Goal: Find specific page/section: Find specific page/section

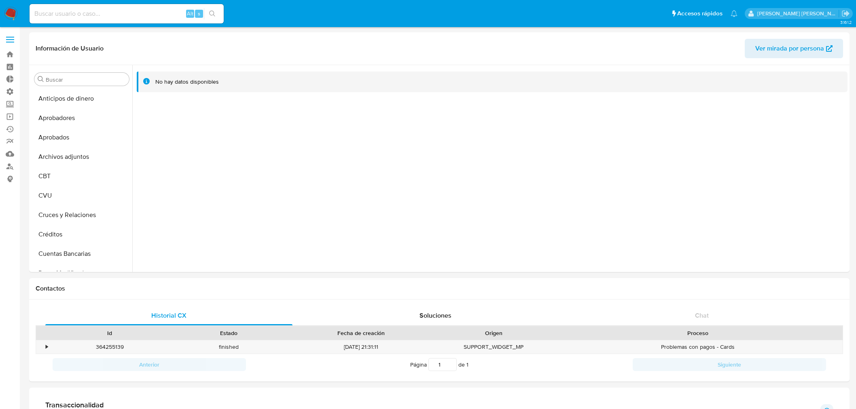
select select "10"
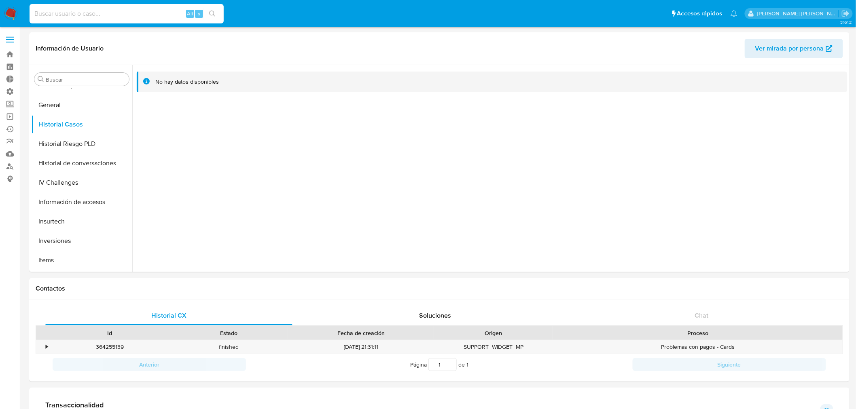
click at [92, 14] on input at bounding box center [127, 13] width 194 height 11
type input "medrano.mer"
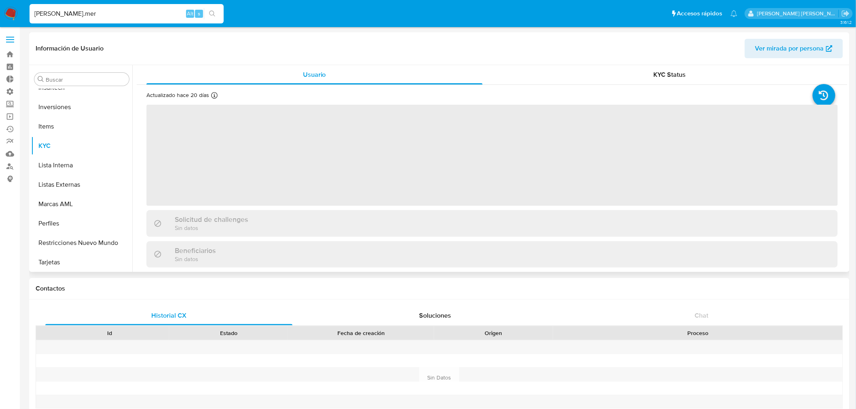
scroll to position [419, 0]
select select "10"
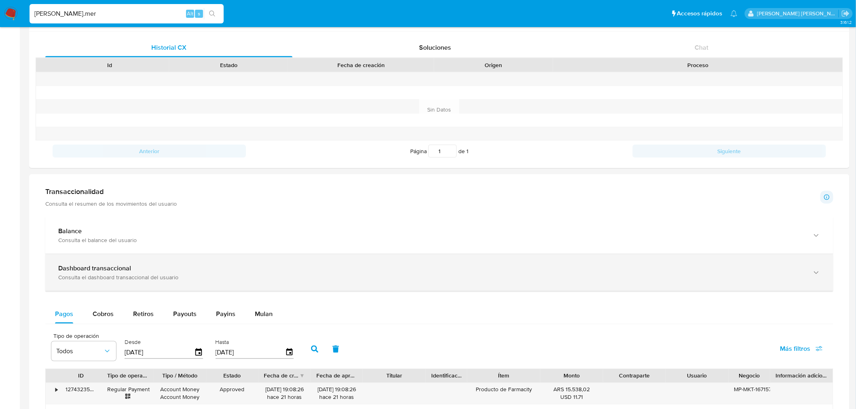
scroll to position [269, 0]
click at [144, 264] on div "Dashboard transaccional" at bounding box center [431, 267] width 746 height 8
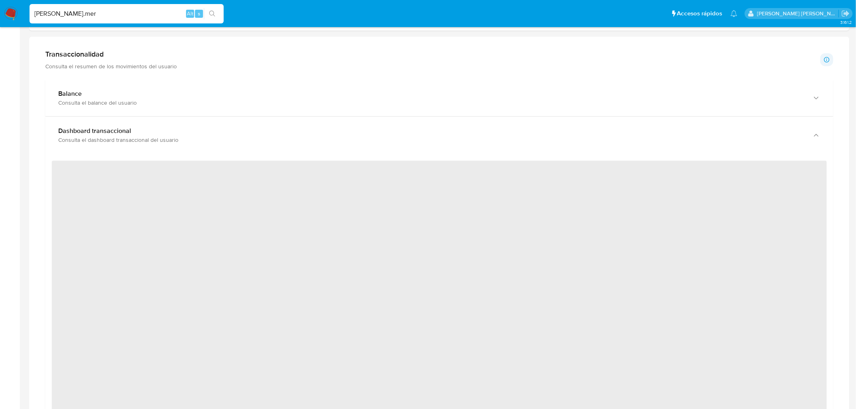
scroll to position [450, 0]
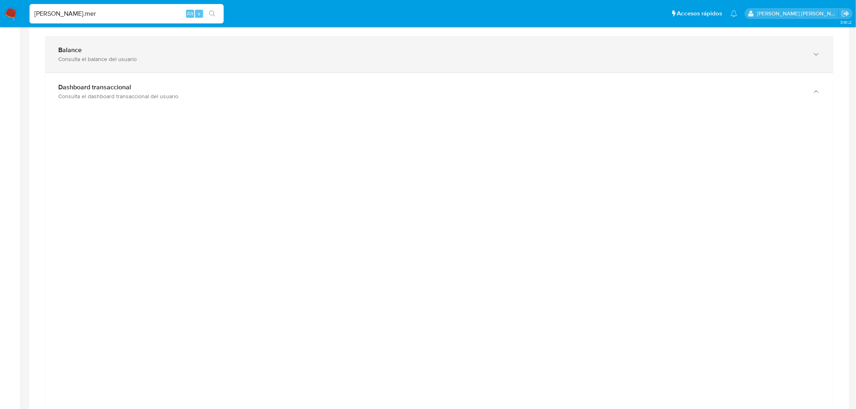
click at [146, 74] on div "Dashboard transaccional Consulta el dashboard transaccional del usuario" at bounding box center [439, 91] width 788 height 37
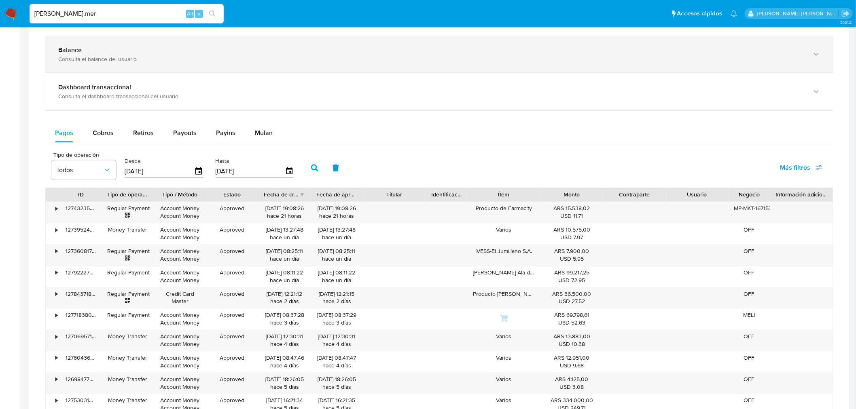
click at [147, 69] on div "Balance Consulta el balance del usuario" at bounding box center [439, 54] width 788 height 37
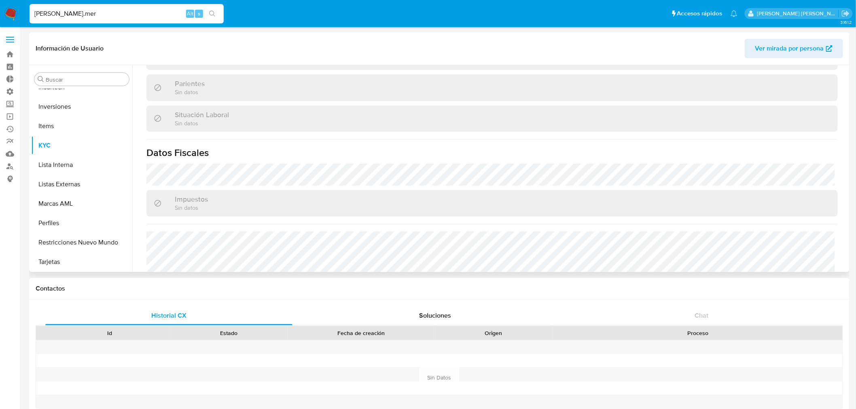
scroll to position [373, 0]
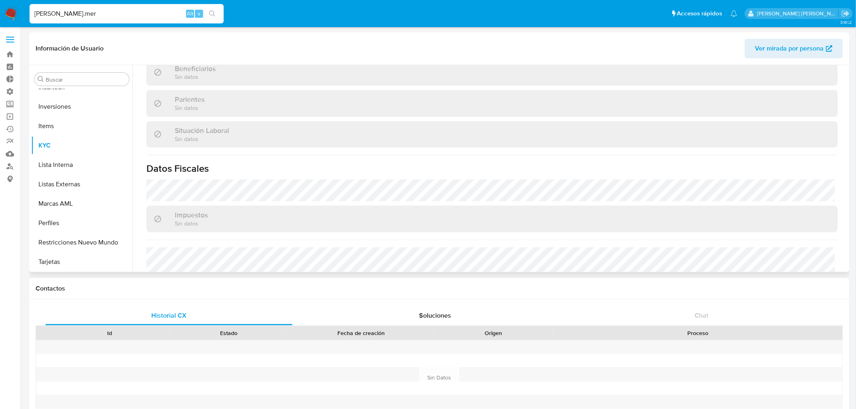
click at [766, 49] on span "Ver mirada por persona" at bounding box center [789, 48] width 69 height 19
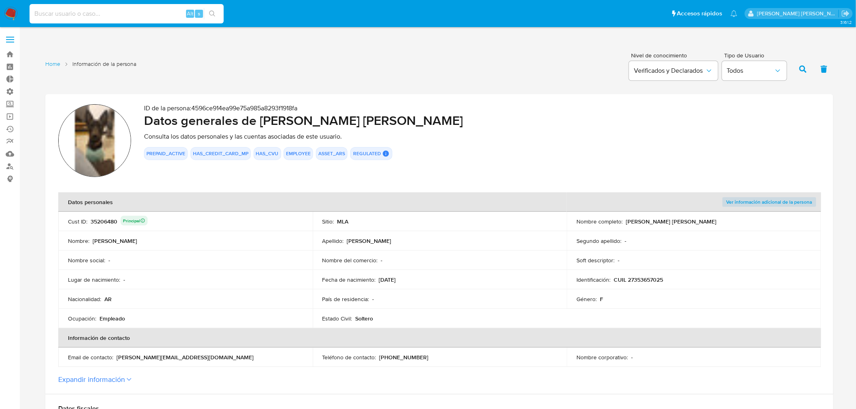
click at [74, 9] on input at bounding box center [127, 13] width 194 height 11
paste input "1958974483"
type input "1958974483"
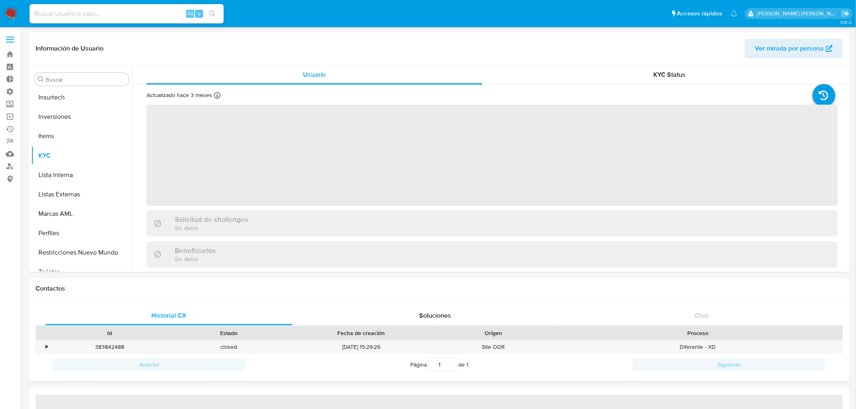
scroll to position [419, 0]
select select "10"
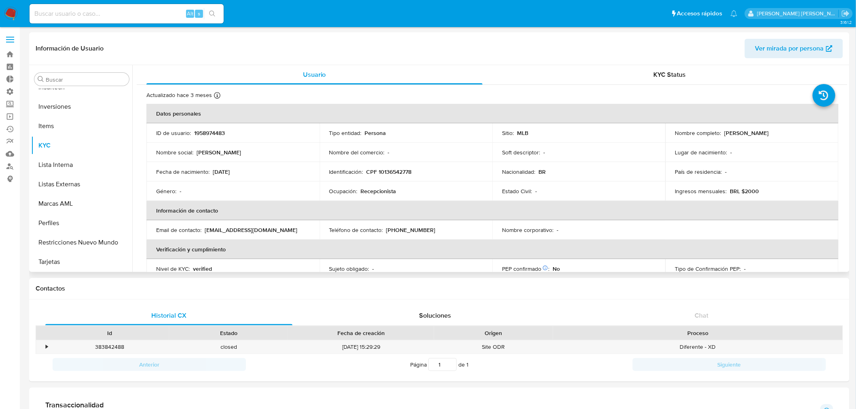
click at [784, 53] on span "Ver mirada por persona" at bounding box center [789, 48] width 69 height 19
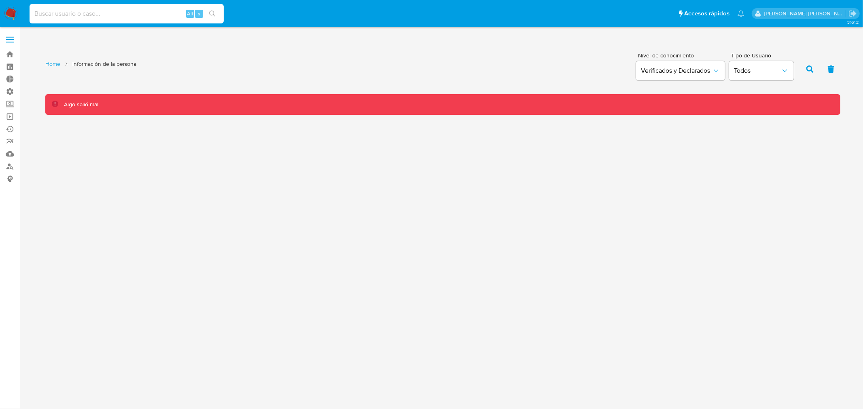
click at [70, 11] on input at bounding box center [127, 13] width 194 height 11
paste input "447598388"
type input "447598388"
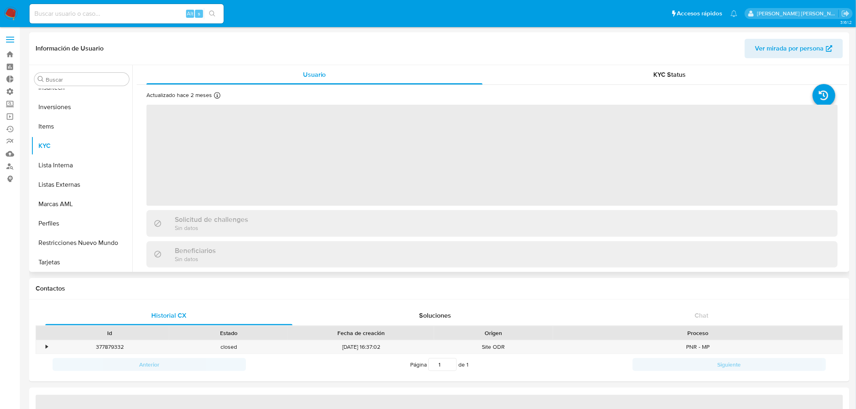
scroll to position [419, 0]
select select "10"
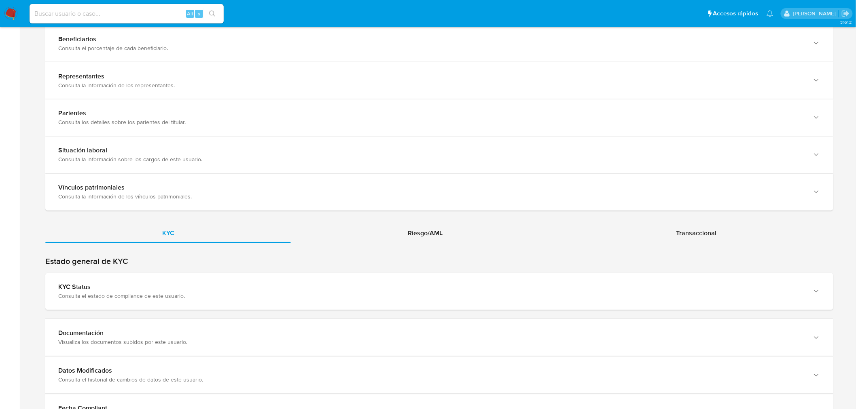
scroll to position [539, 0]
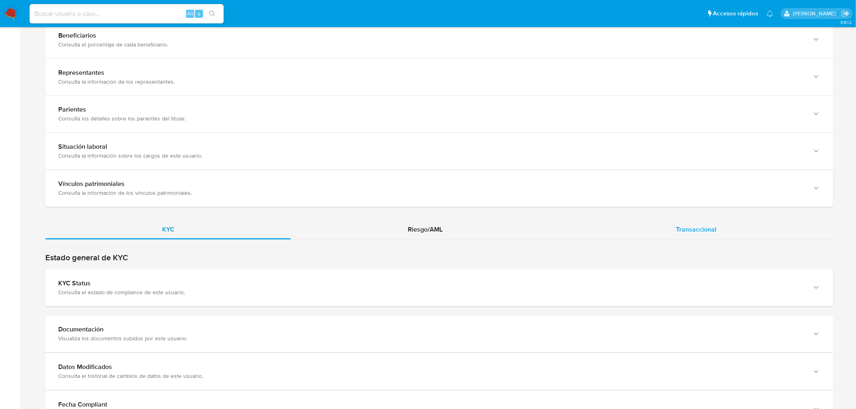
click at [670, 228] on div "Transaccional" at bounding box center [697, 230] width 274 height 19
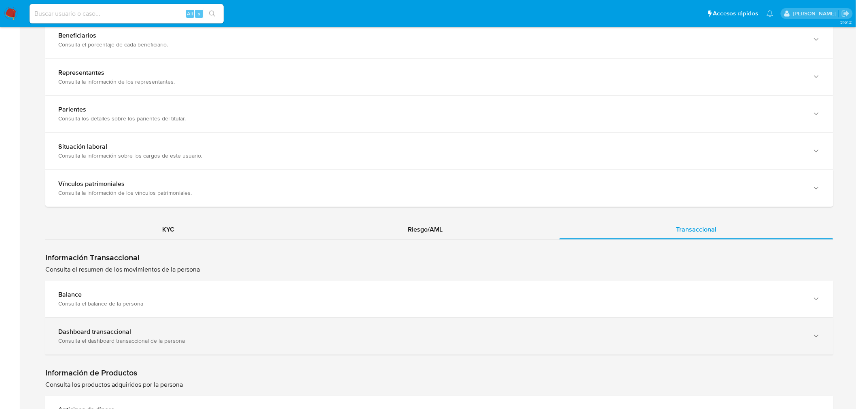
click at [814, 333] on icon "button" at bounding box center [817, 337] width 8 height 8
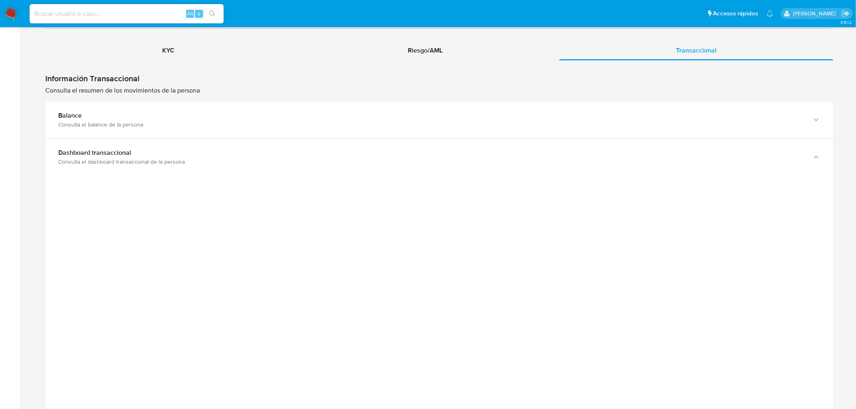
scroll to position [764, 0]
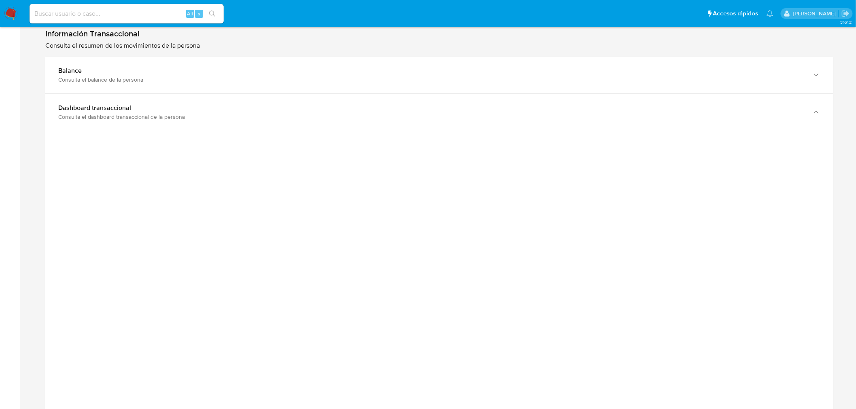
click at [849, 236] on div "Home Información de la persona Nivel de conocimiento Verificados y Declarados T…" at bounding box center [439, 141] width 821 height 1712
